Goal: Transaction & Acquisition: Purchase product/service

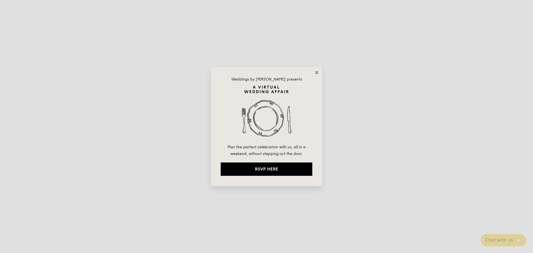
click at [316, 74] on icon at bounding box center [316, 72] width 3 height 3
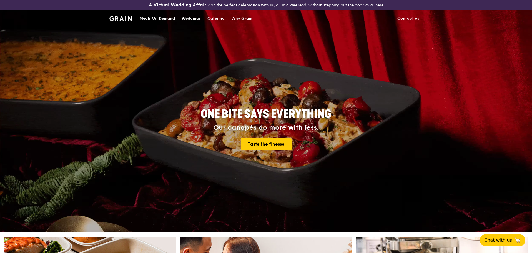
click at [158, 17] on div "Meals On Demand" at bounding box center [157, 18] width 35 height 17
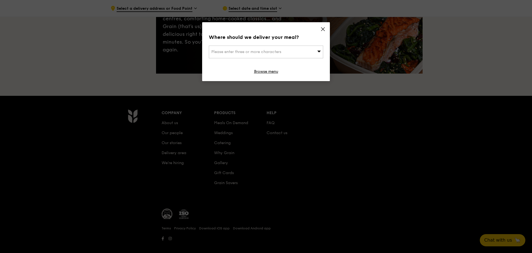
scroll to position [100, 0]
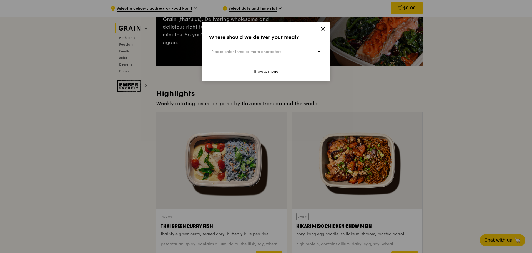
click at [272, 54] on span "Please enter three or more characters" at bounding box center [246, 51] width 70 height 5
click at [237, 52] on input "search" at bounding box center [266, 52] width 114 height 12
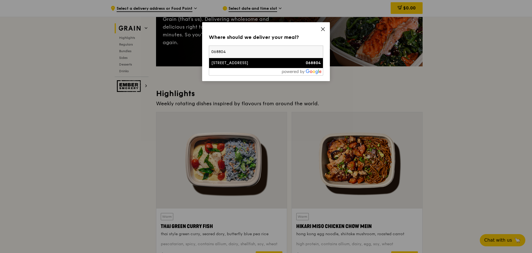
type input "068804"
click at [261, 67] on li "[STREET_ADDRESS] 068804" at bounding box center [266, 63] width 114 height 10
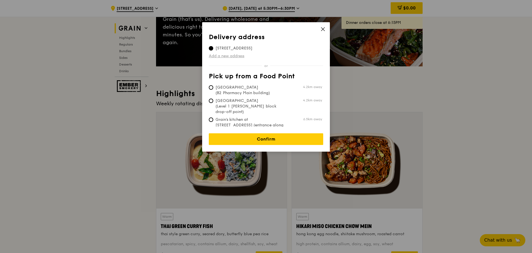
click at [228, 54] on link "Add a new address" at bounding box center [266, 56] width 114 height 6
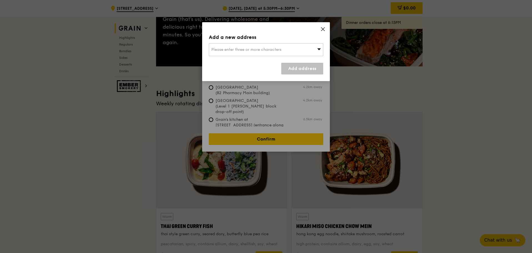
click at [240, 52] on span "Please enter three or more characters" at bounding box center [246, 49] width 70 height 5
click at [240, 52] on input "search" at bounding box center [266, 50] width 114 height 12
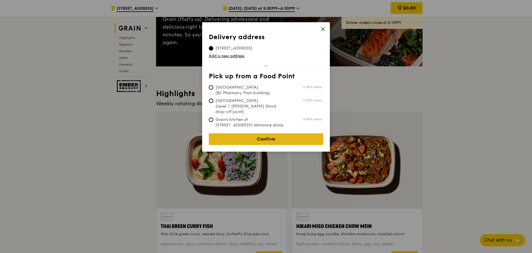
click at [266, 136] on link "Confirm" at bounding box center [266, 139] width 114 height 12
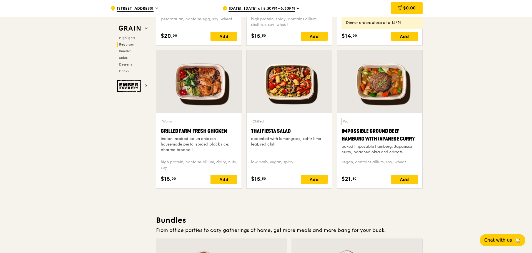
scroll to position [628, 0]
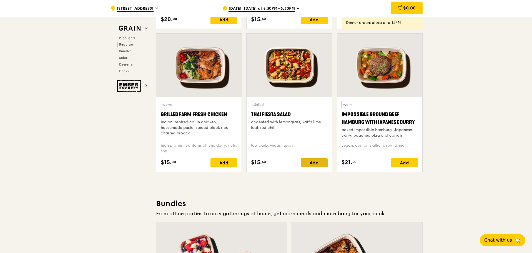
click at [312, 162] on div "Add" at bounding box center [314, 162] width 27 height 9
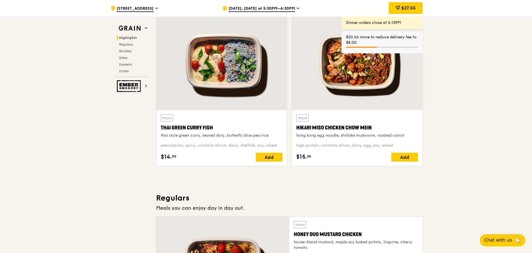
scroll to position [197, 0]
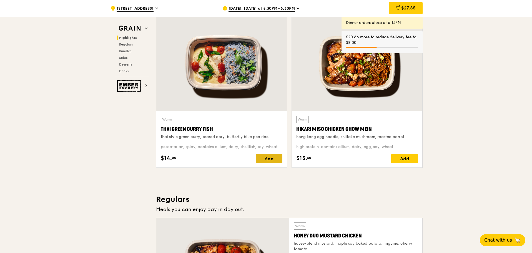
click at [265, 161] on div "Add" at bounding box center [269, 158] width 27 height 9
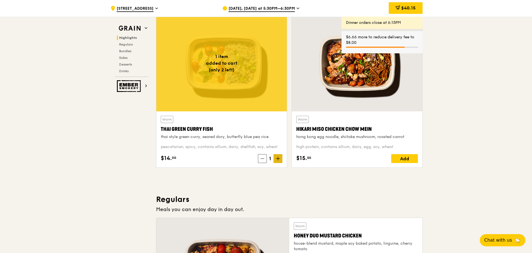
click at [278, 159] on icon at bounding box center [278, 158] width 0 height 3
click at [262, 157] on icon at bounding box center [262, 159] width 4 height 4
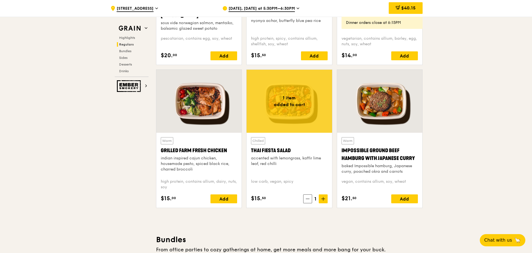
scroll to position [600, 0]
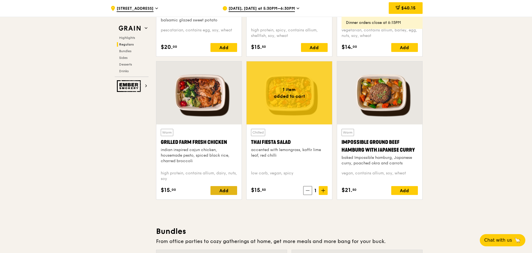
click at [231, 190] on div "Add" at bounding box center [223, 190] width 27 height 9
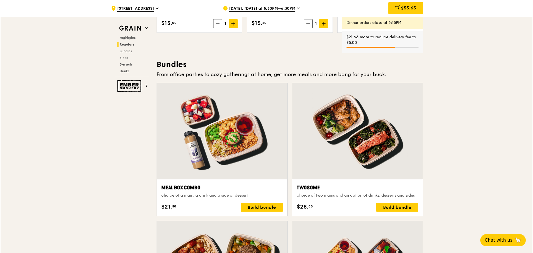
scroll to position [801, 0]
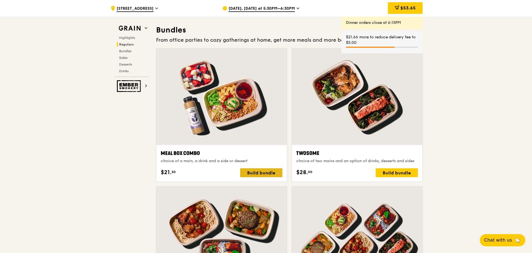
click at [263, 174] on div "Build bundle" at bounding box center [261, 172] width 42 height 9
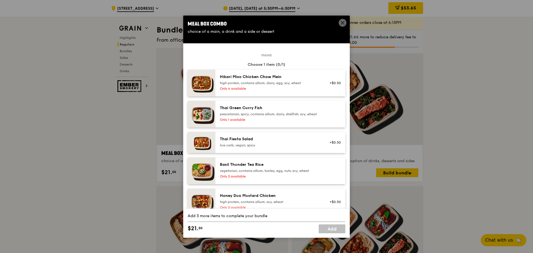
click at [268, 116] on div "pescatarian, spicy, contains allium, dairy, shellfish, soy, wheat" at bounding box center [270, 114] width 100 height 4
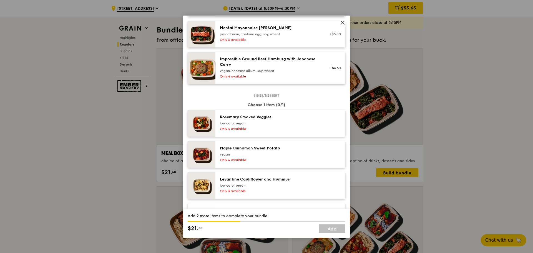
scroll to position [271, 0]
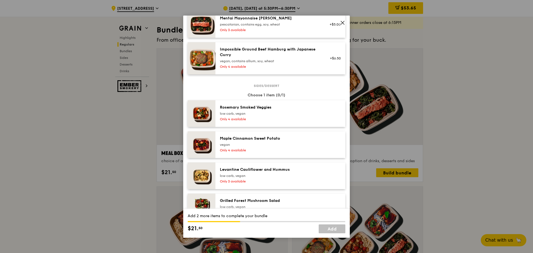
click at [272, 116] on div "low carb, vegan" at bounding box center [270, 113] width 100 height 4
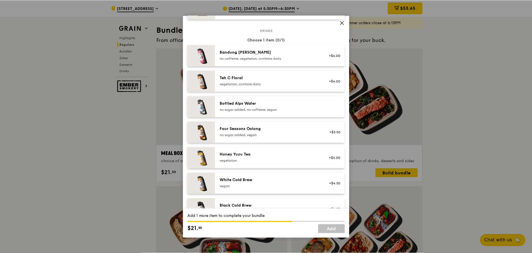
scroll to position [638, 0]
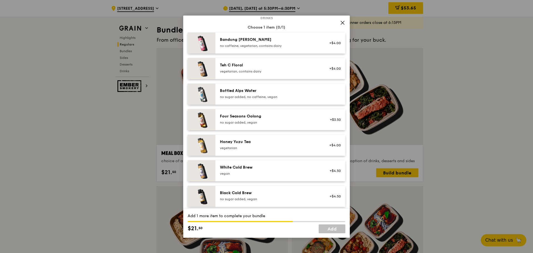
click at [274, 119] on div "Four Seasons Oolong" at bounding box center [270, 117] width 100 height 6
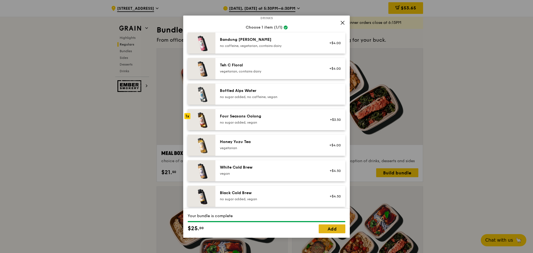
click at [331, 230] on link "Add" at bounding box center [332, 228] width 27 height 9
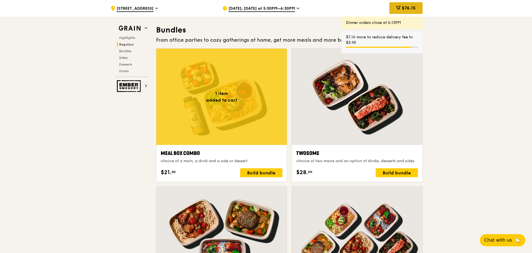
click at [409, 7] on span "$76.15" at bounding box center [409, 7] width 14 height 5
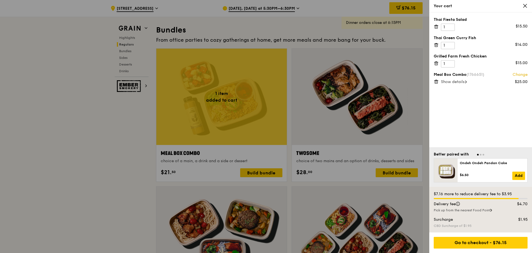
click at [126, 139] on div at bounding box center [266, 126] width 532 height 253
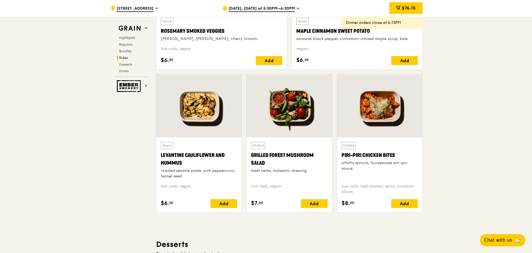
scroll to position [1370, 0]
click at [191, 102] on div at bounding box center [198, 105] width 85 height 63
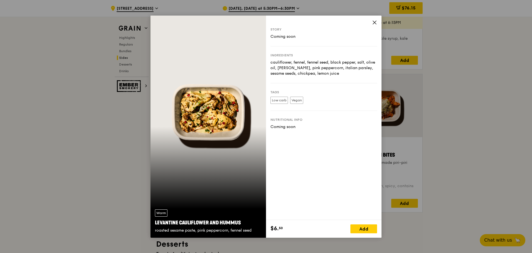
click at [374, 23] on icon at bounding box center [374, 22] width 3 height 3
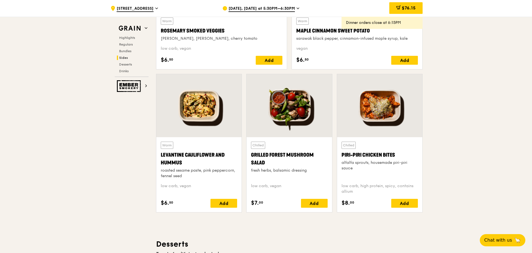
click at [272, 91] on div at bounding box center [288, 105] width 85 height 63
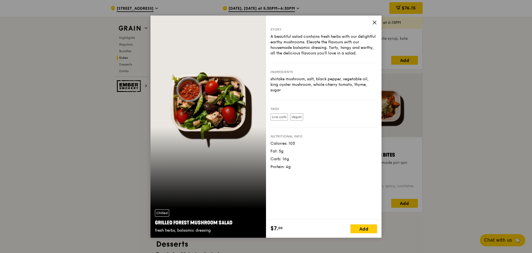
click at [376, 22] on icon at bounding box center [374, 22] width 5 height 5
